Goal: Information Seeking & Learning: Learn about a topic

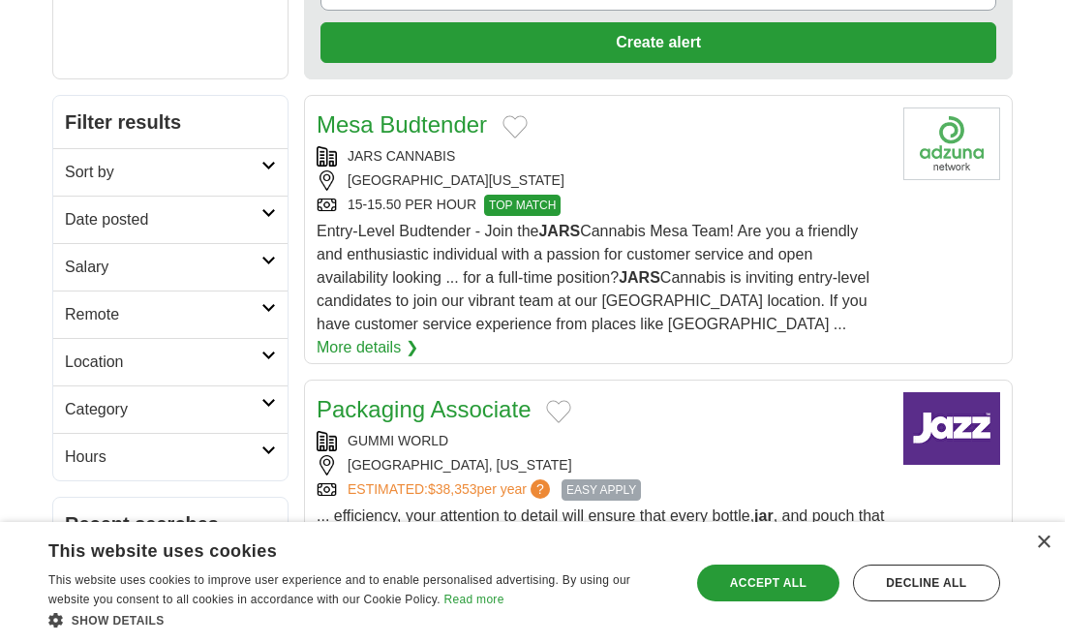
scroll to position [310, 0]
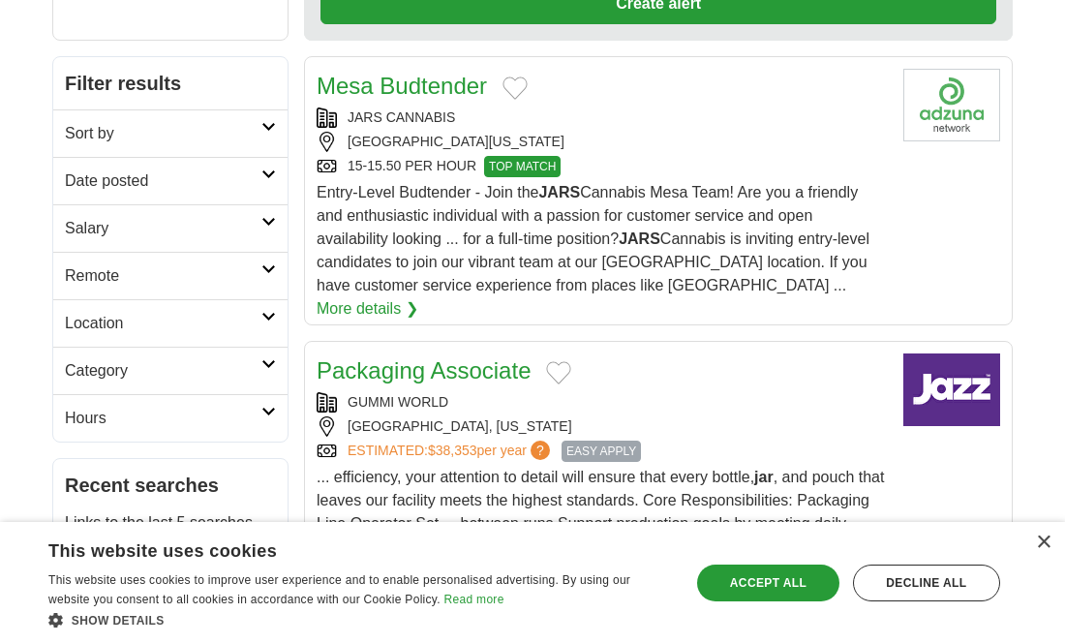
click at [418, 297] on link "More details ❯" at bounding box center [367, 308] width 102 height 23
click at [959, 492] on article "Packaging Associate GUMMI WORLD CHANDLER, ARIZONA ESTIMATED: $38,353 per year ?…" at bounding box center [658, 464] width 708 height 246
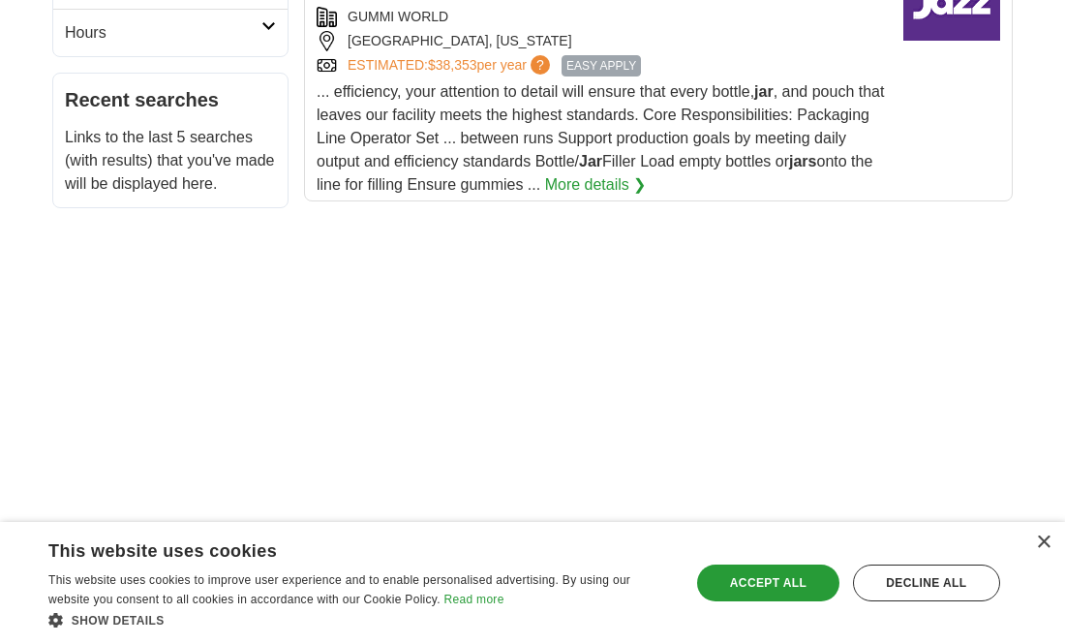
scroll to position [697, 0]
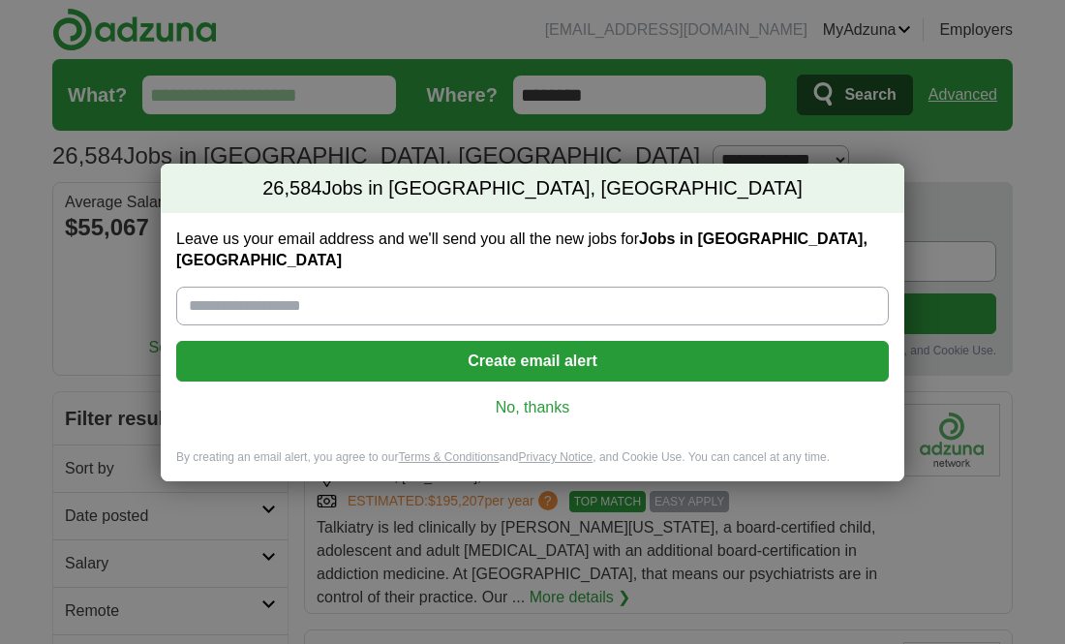
click at [318, 294] on input "Leave us your email address and we'll send you all the new jobs for Jobs in [GE…" at bounding box center [532, 305] width 712 height 39
type input "**********"
click at [496, 353] on button "Create email alert" at bounding box center [532, 361] width 712 height 41
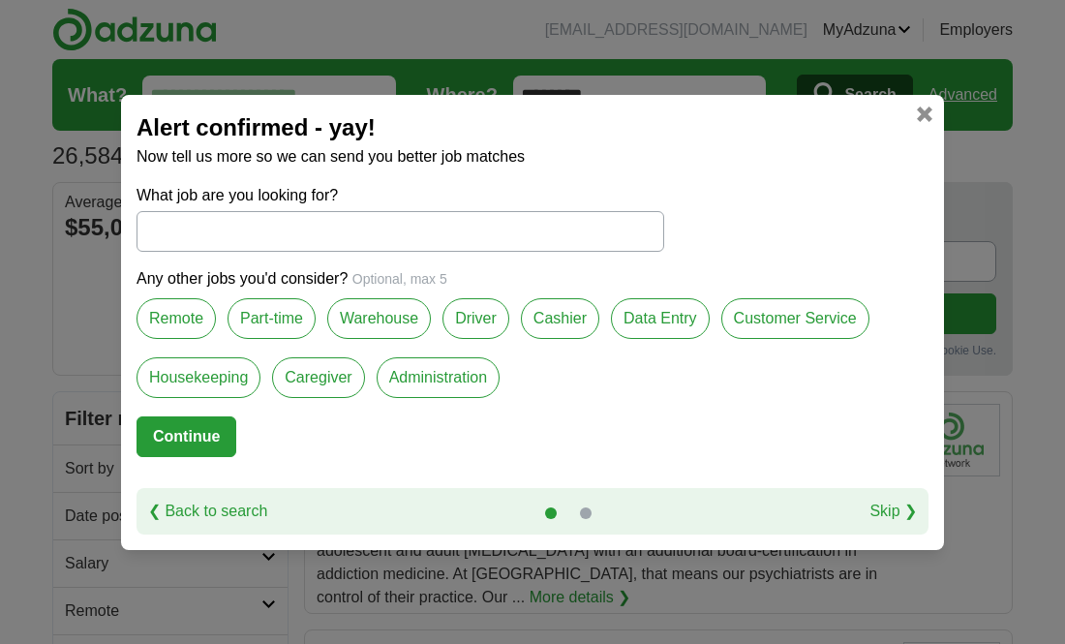
click at [209, 237] on input "What job are you looking for?" at bounding box center [399, 231] width 527 height 41
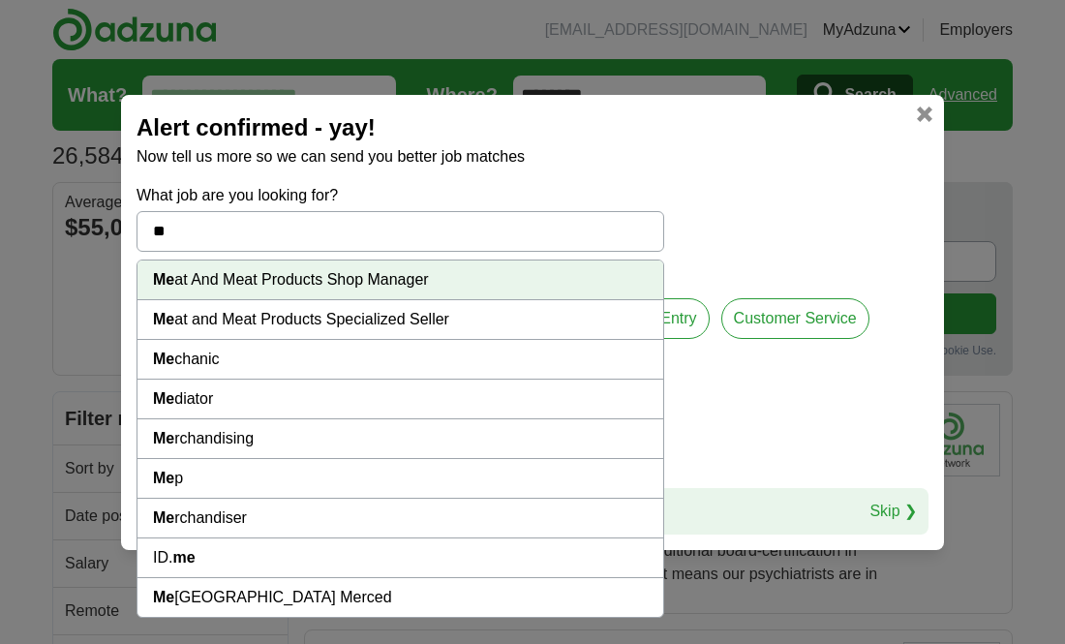
click at [221, 438] on li "Me rchandising" at bounding box center [399, 439] width 525 height 40
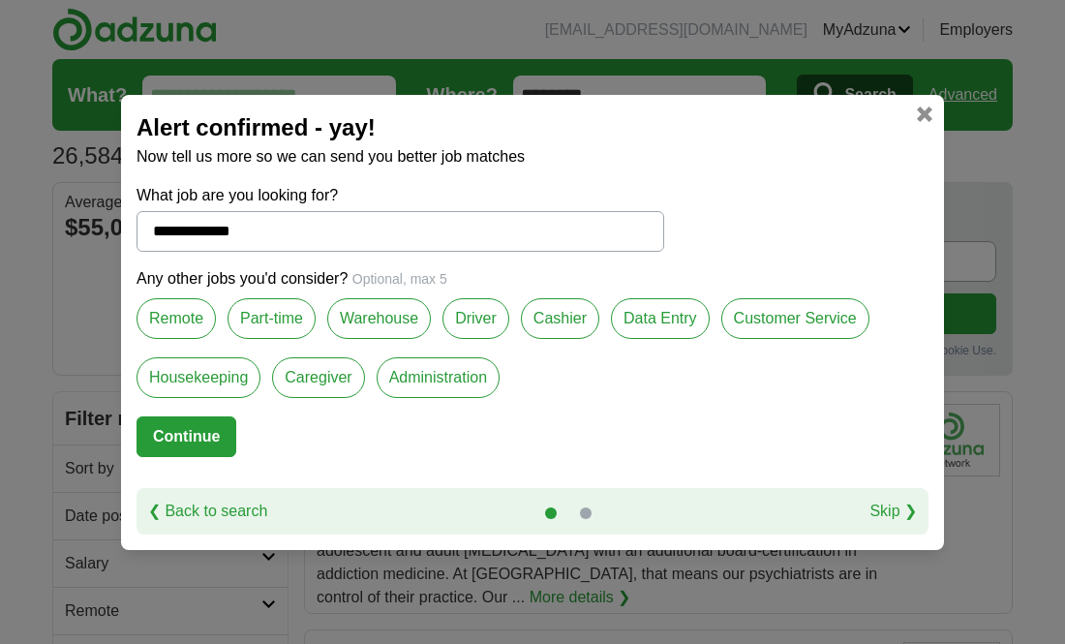
click at [283, 227] on input "**********" at bounding box center [399, 231] width 527 height 41
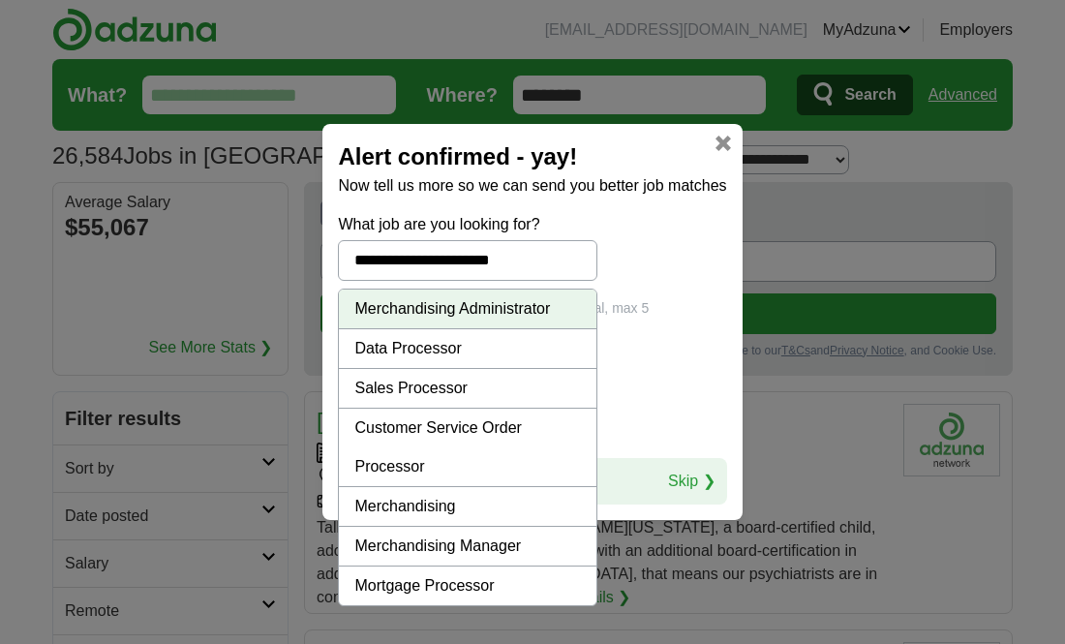
type input "**********"
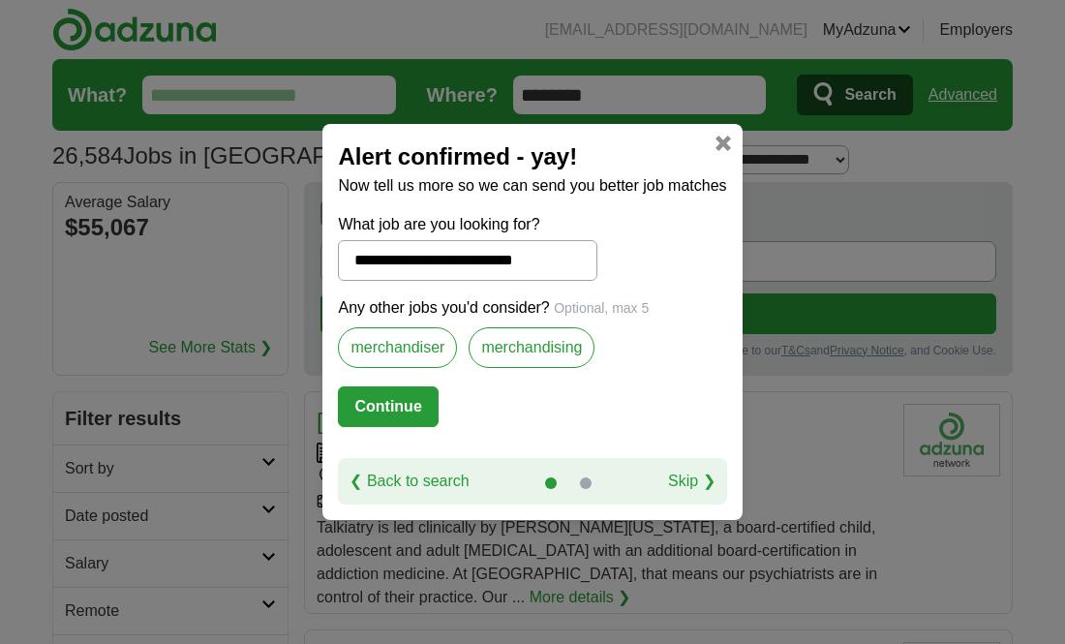
click at [371, 480] on link "❮ Back to search" at bounding box center [408, 480] width 119 height 23
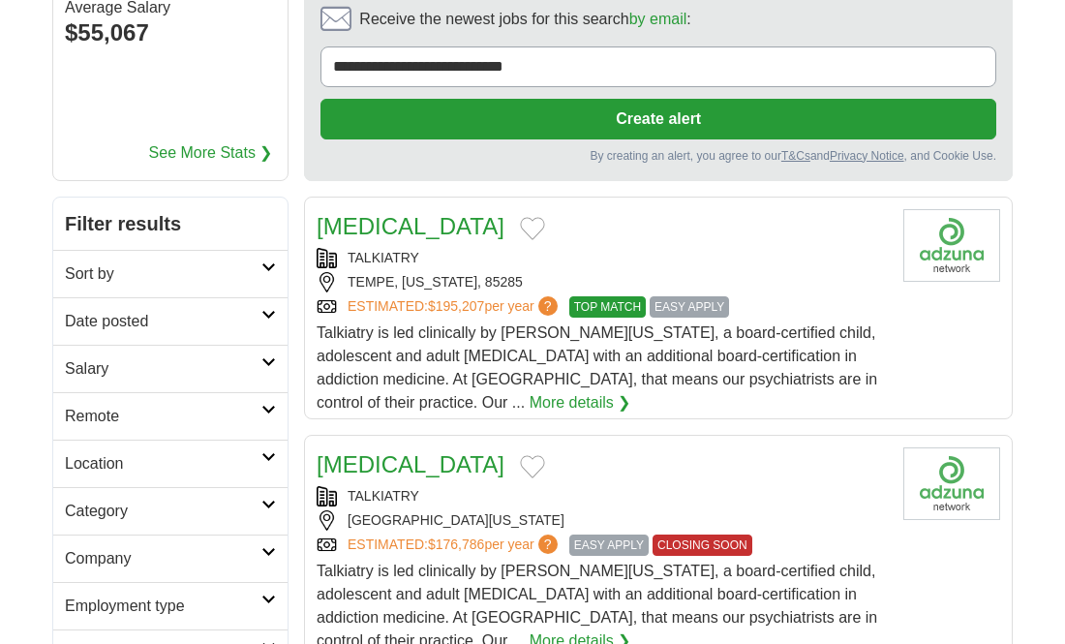
scroll to position [232, 0]
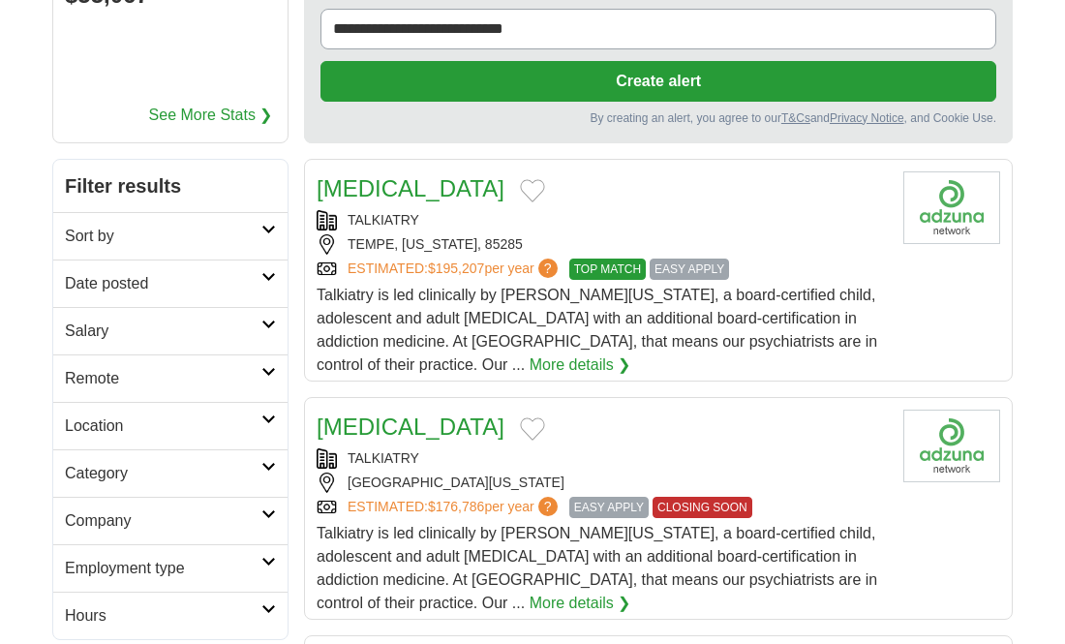
click at [272, 420] on icon at bounding box center [268, 419] width 15 height 10
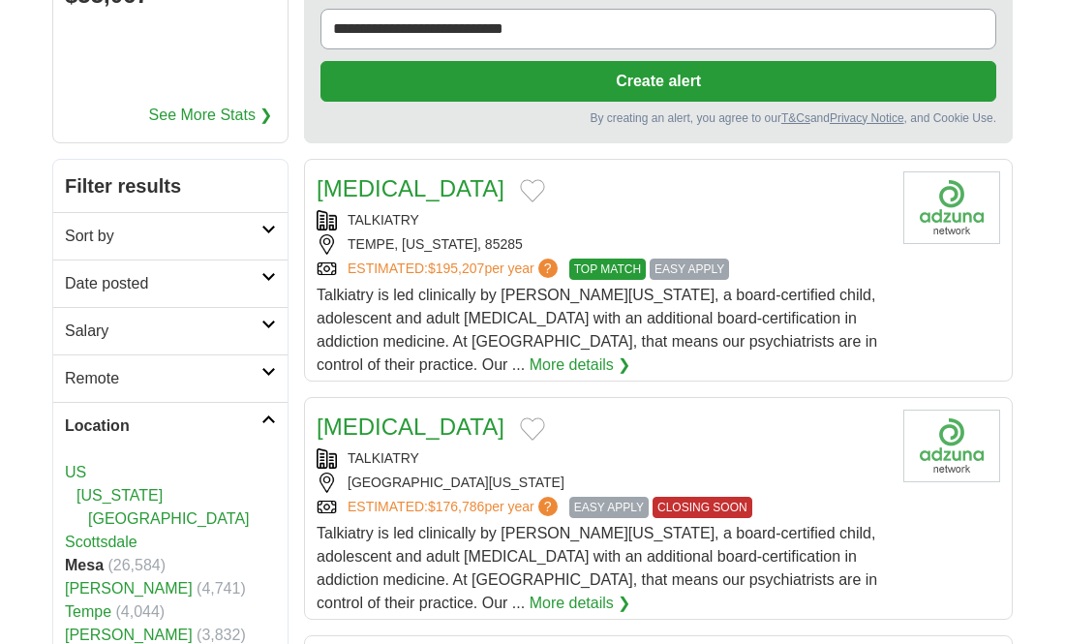
click at [270, 420] on icon at bounding box center [268, 419] width 15 height 10
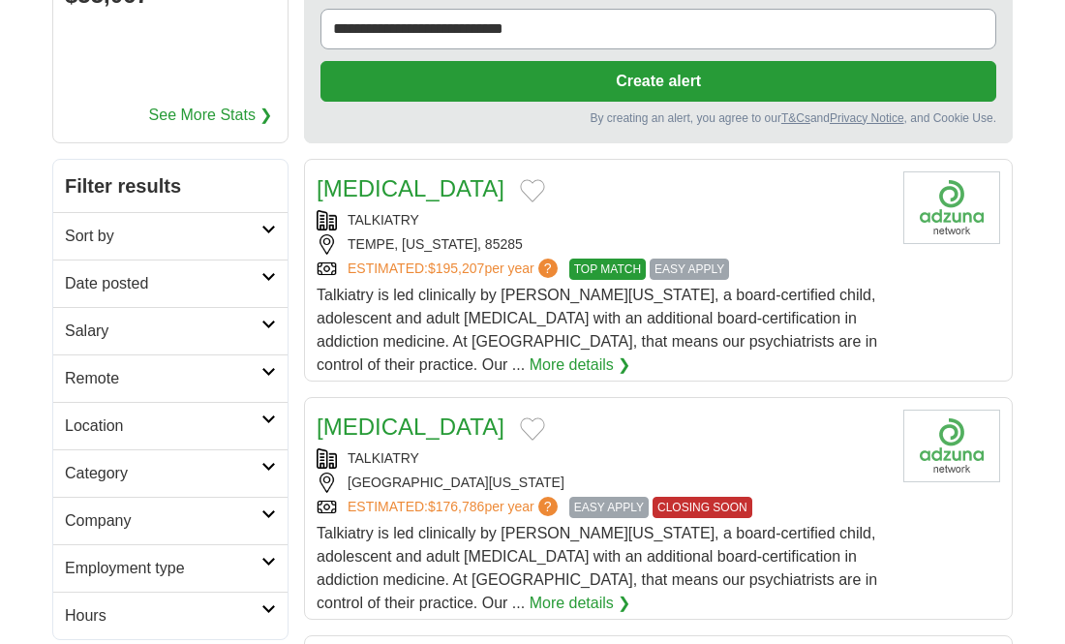
click at [262, 467] on icon at bounding box center [268, 467] width 15 height 10
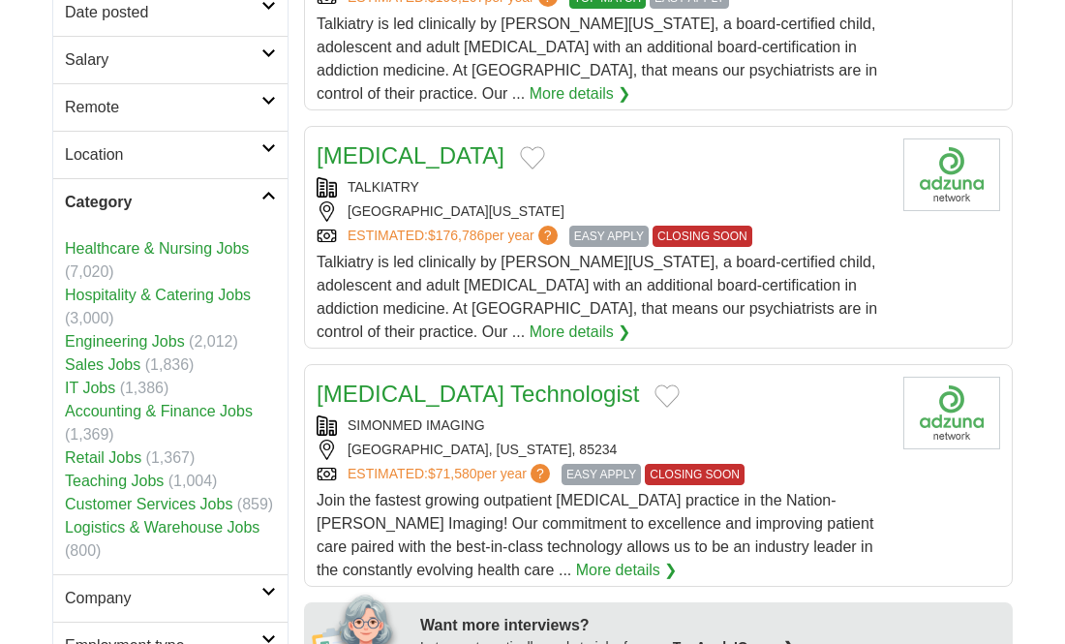
scroll to position [542, 0]
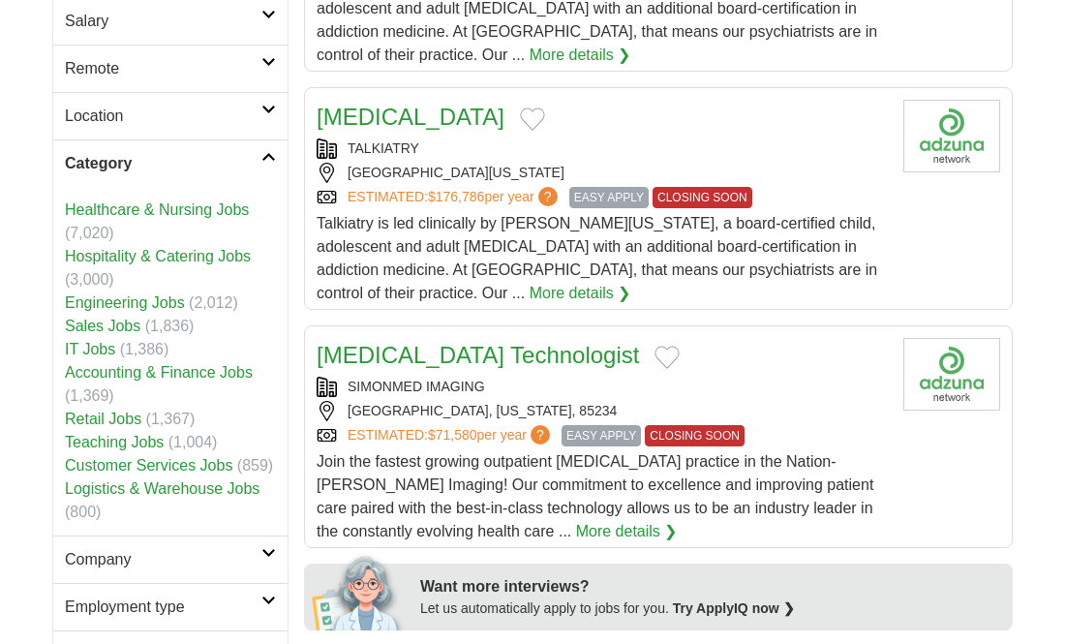
click at [125, 423] on link "Retail Jobs" at bounding box center [103, 418] width 76 height 16
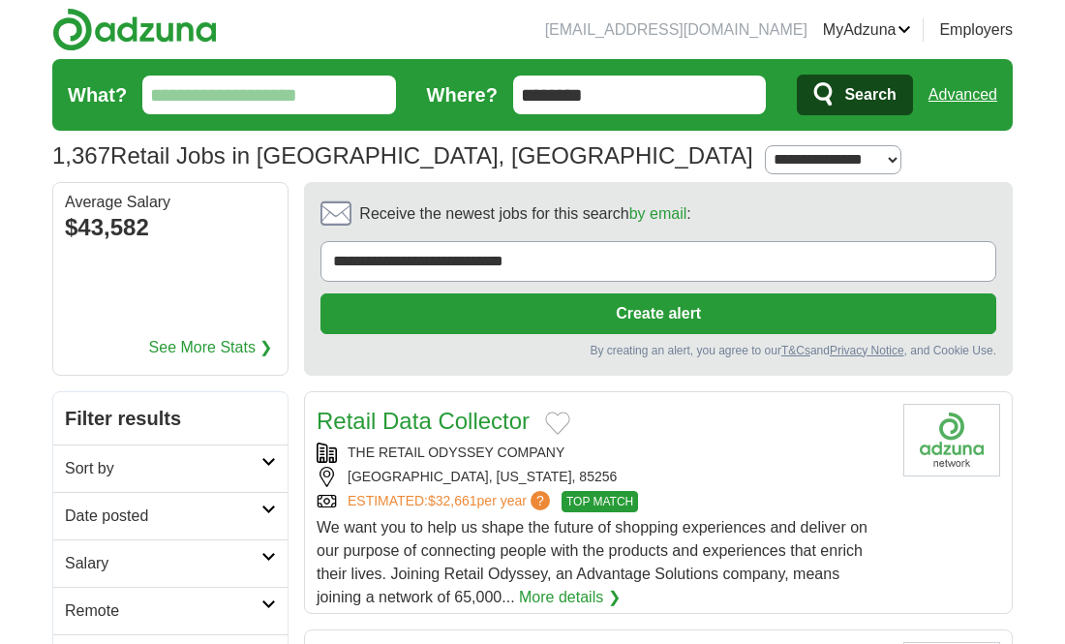
click at [268, 463] on icon at bounding box center [268, 462] width 15 height 10
click at [263, 573] on icon at bounding box center [268, 573] width 15 height 10
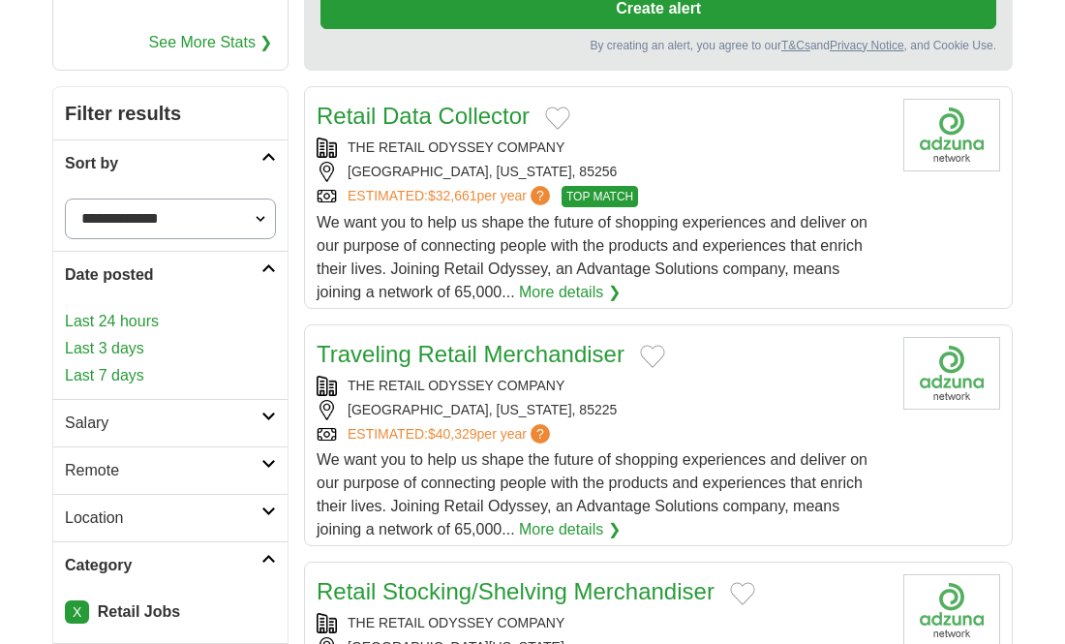
scroll to position [310, 0]
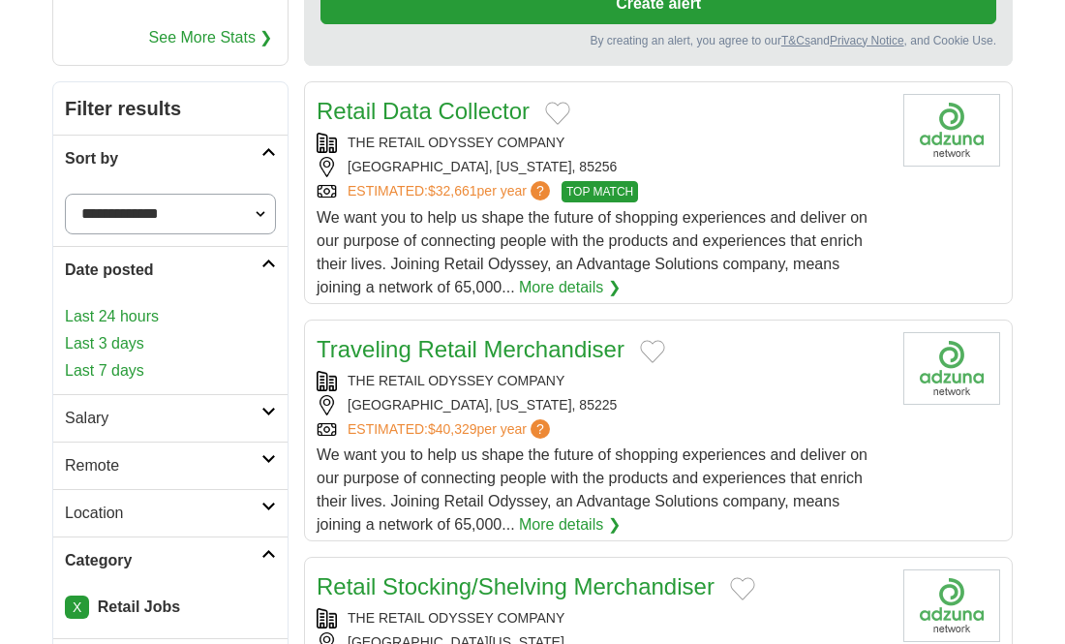
click at [273, 406] on icon at bounding box center [268, 411] width 15 height 10
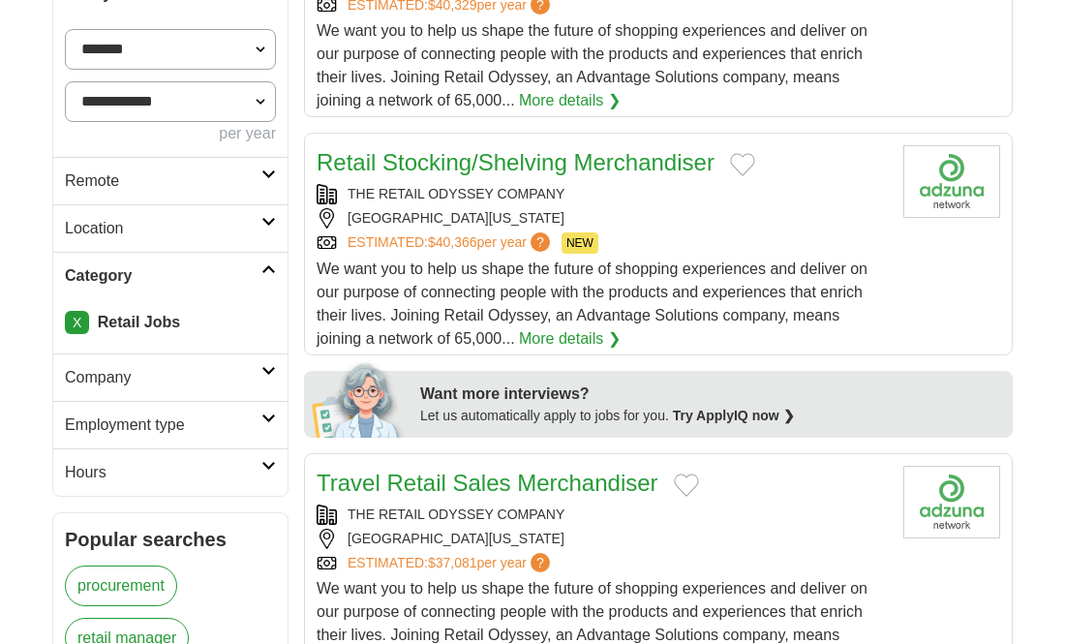
scroll to position [735, 0]
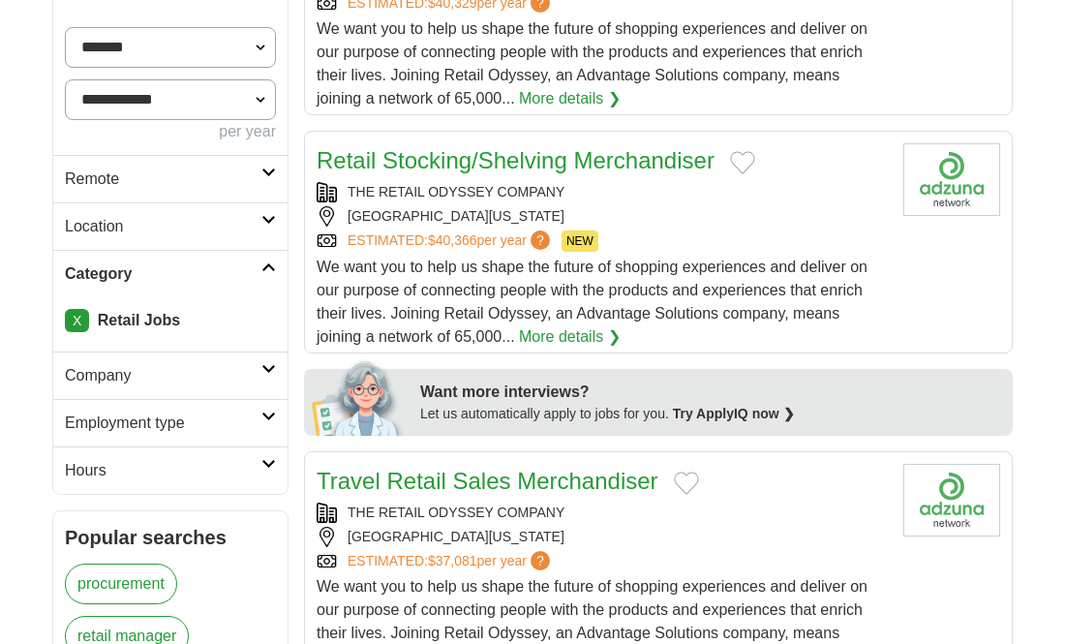
click at [268, 367] on icon at bounding box center [268, 369] width 15 height 10
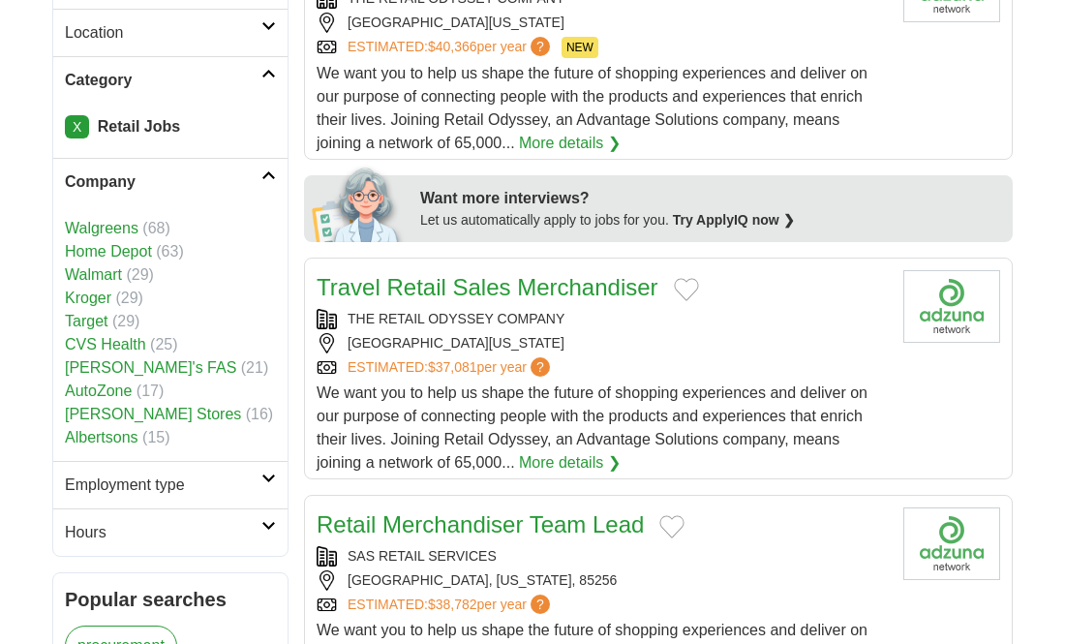
scroll to position [968, 0]
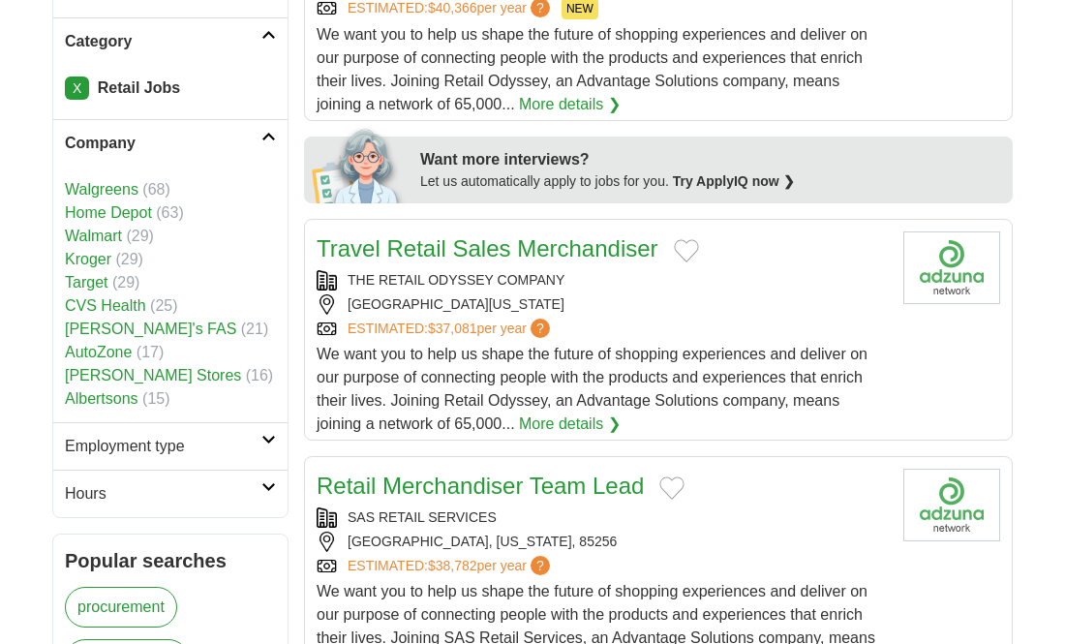
click at [266, 441] on icon at bounding box center [268, 440] width 15 height 10
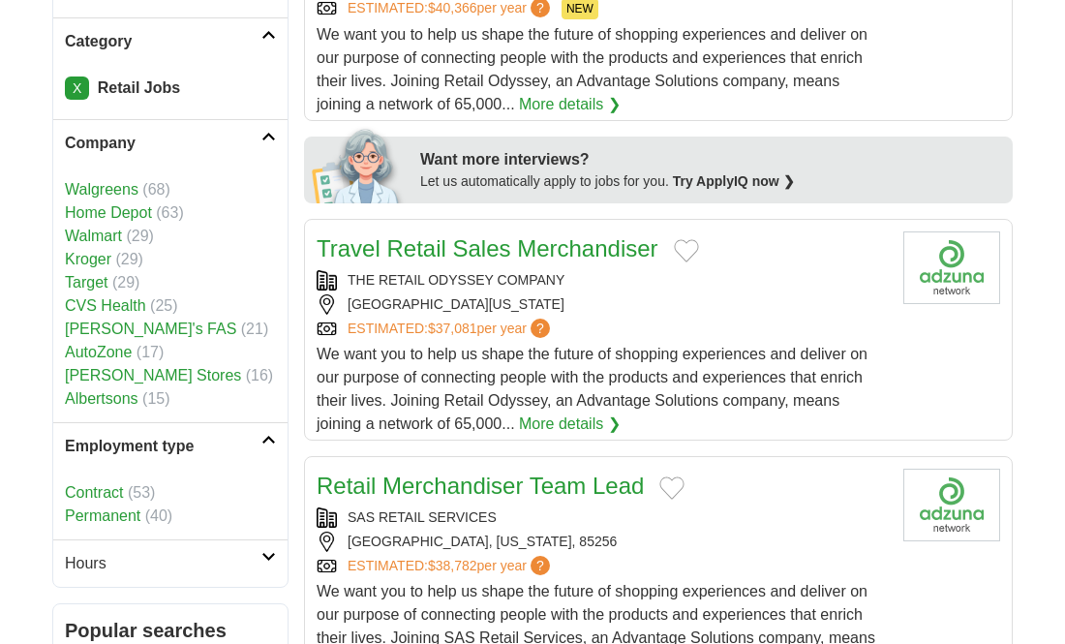
click at [132, 513] on link "Permanent" at bounding box center [102, 515] width 75 height 16
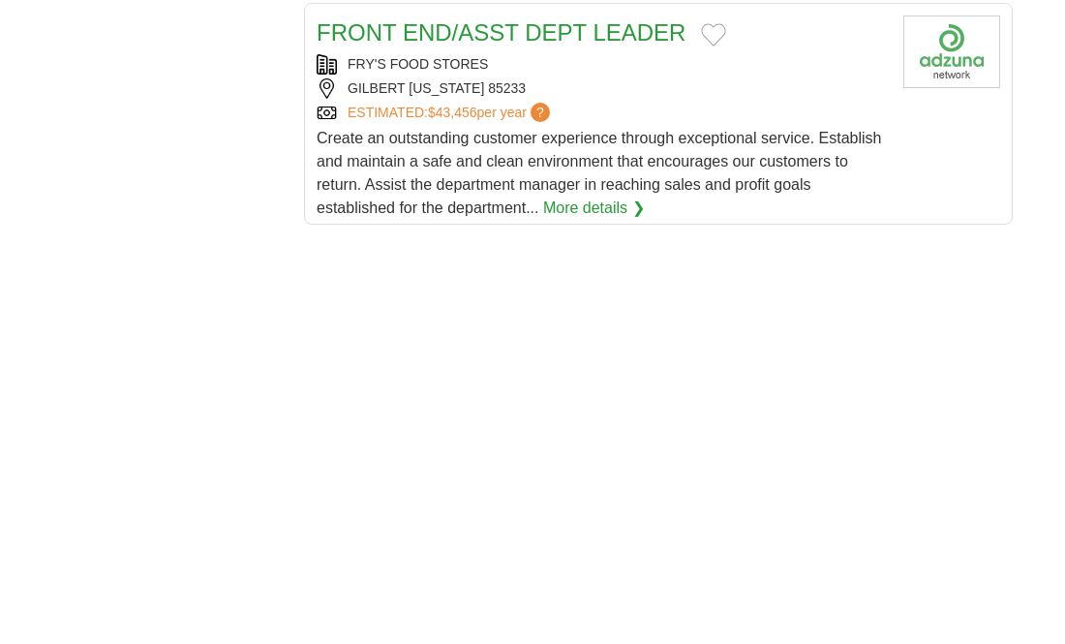
scroll to position [2710, 0]
